Goal: Task Accomplishment & Management: Manage account settings

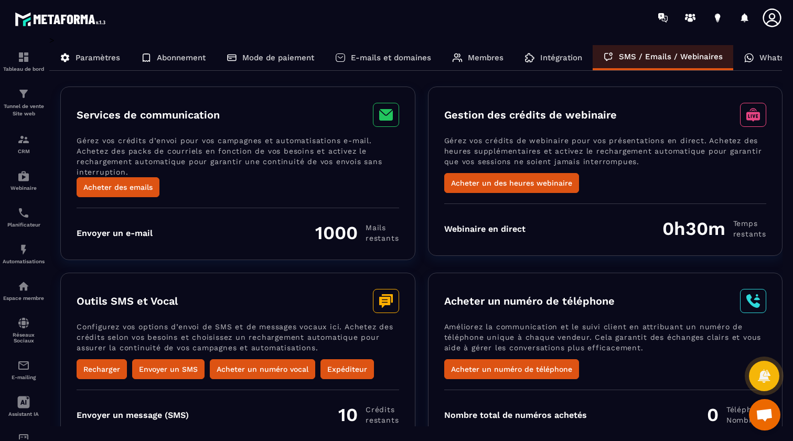
click at [388, 56] on p "E-mails et domaines" at bounding box center [391, 57] width 80 height 9
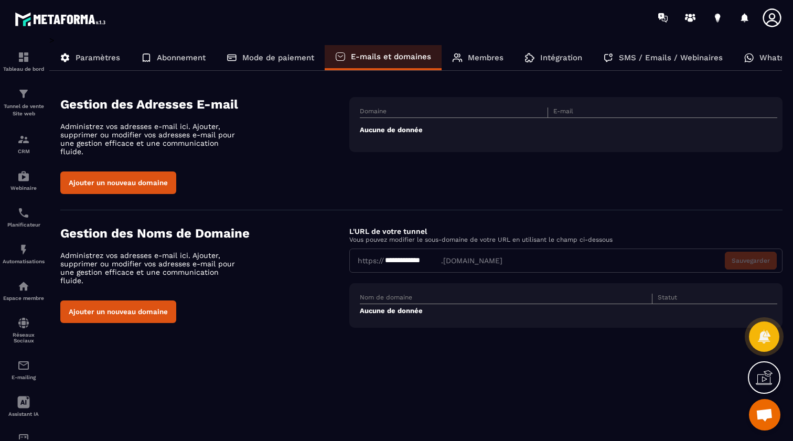
click at [168, 57] on p "Abonnement" at bounding box center [181, 57] width 49 height 9
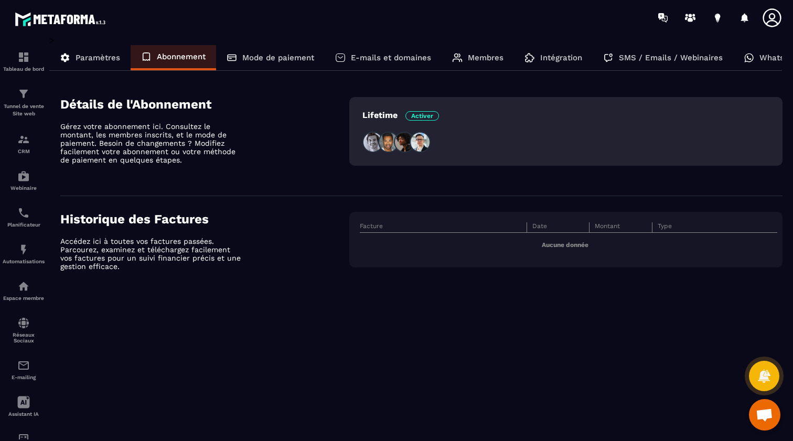
click at [383, 112] on p "Lifetime Activer" at bounding box center [400, 115] width 77 height 10
click at [174, 106] on div "Tableau de bord Tunnel de vente Site web CRM Webinaire Planificateur Automatisa…" at bounding box center [89, 237] width 179 height 404
click at [94, 56] on p "Paramètres" at bounding box center [98, 57] width 45 height 9
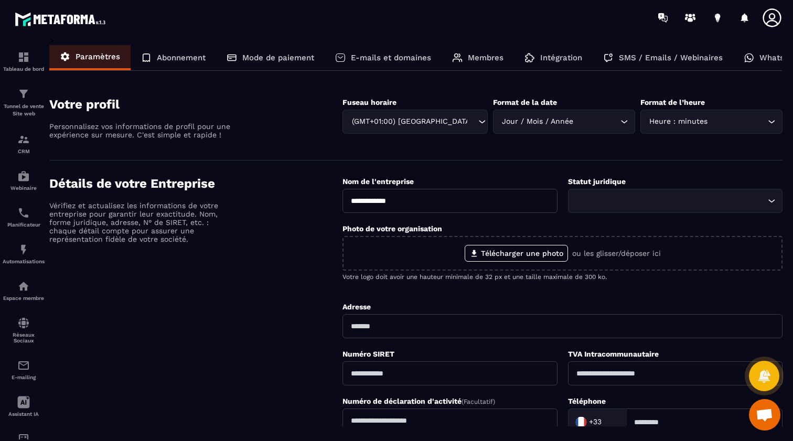
click at [244, 53] on p "Mode de paiement" at bounding box center [278, 57] width 72 height 9
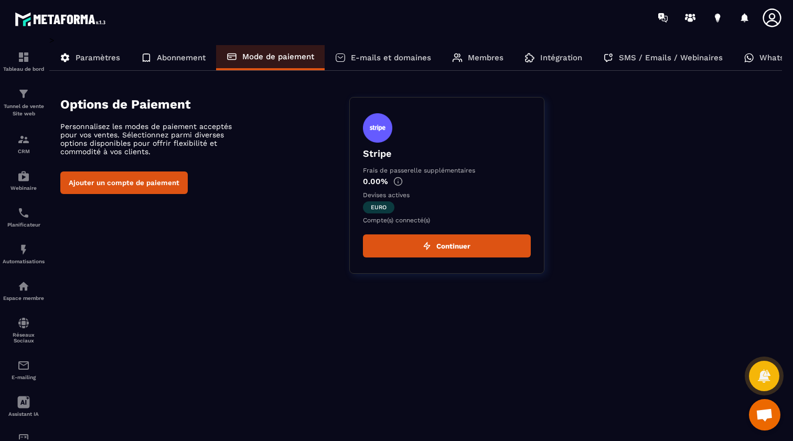
click at [102, 56] on p "Paramètres" at bounding box center [98, 57] width 45 height 9
